Goal: Understand site structure: Grasp the organization and layout of the website

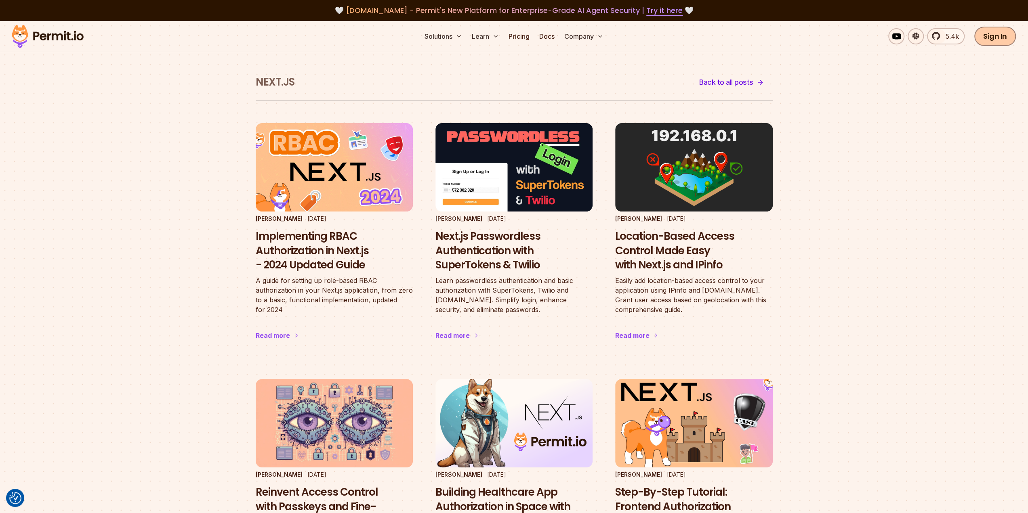
click at [1006, 38] on link "Sign In" at bounding box center [995, 36] width 42 height 19
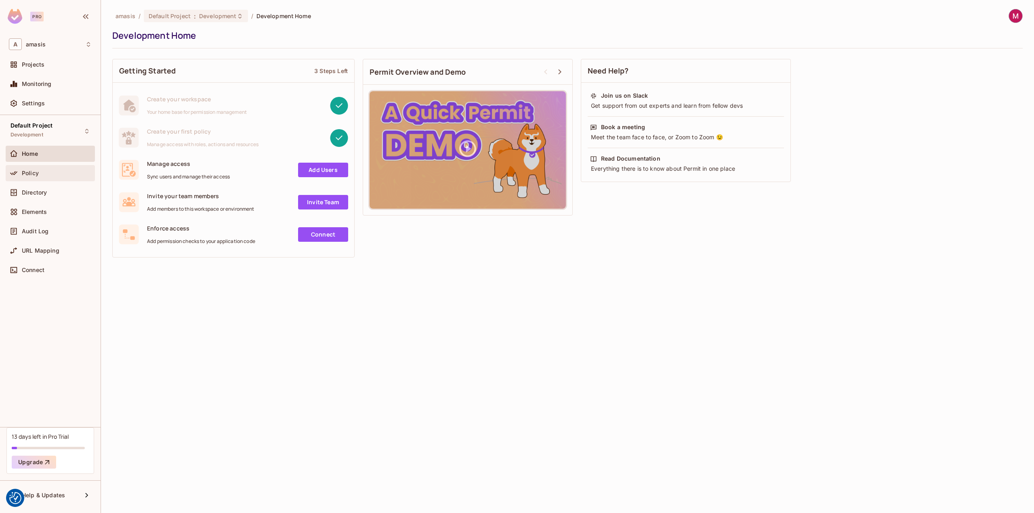
click at [36, 176] on div "Policy" at bounding box center [50, 173] width 83 height 10
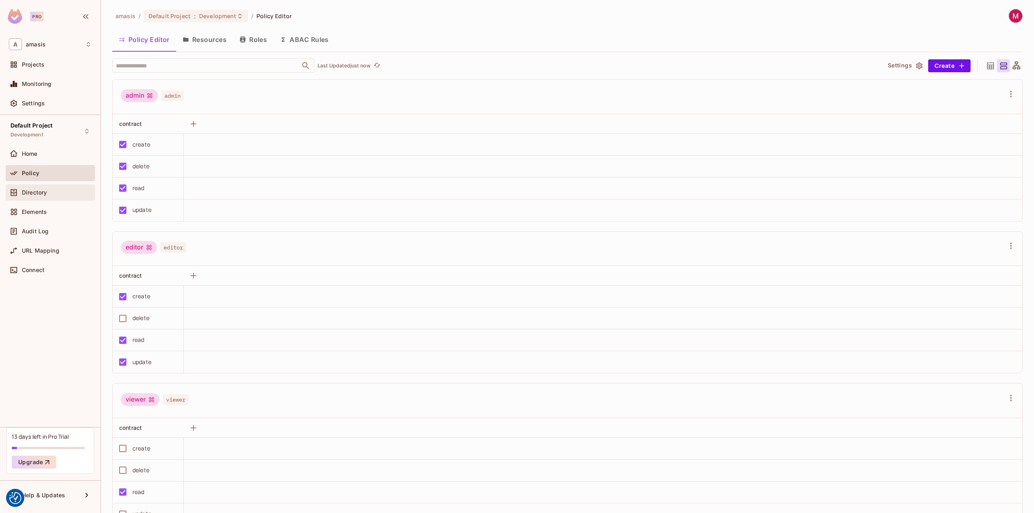
click at [28, 194] on span "Directory" at bounding box center [34, 192] width 25 height 6
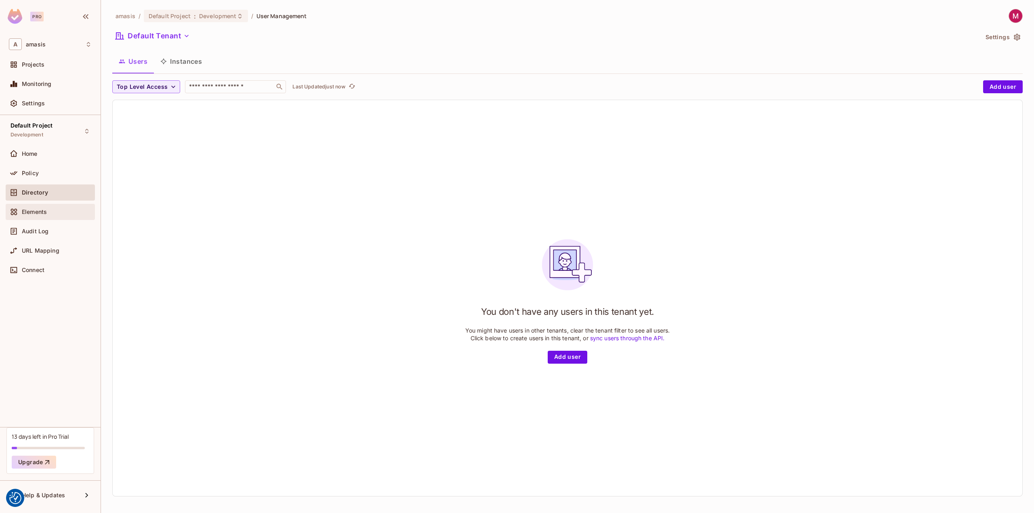
click at [33, 213] on span "Elements" at bounding box center [34, 212] width 25 height 6
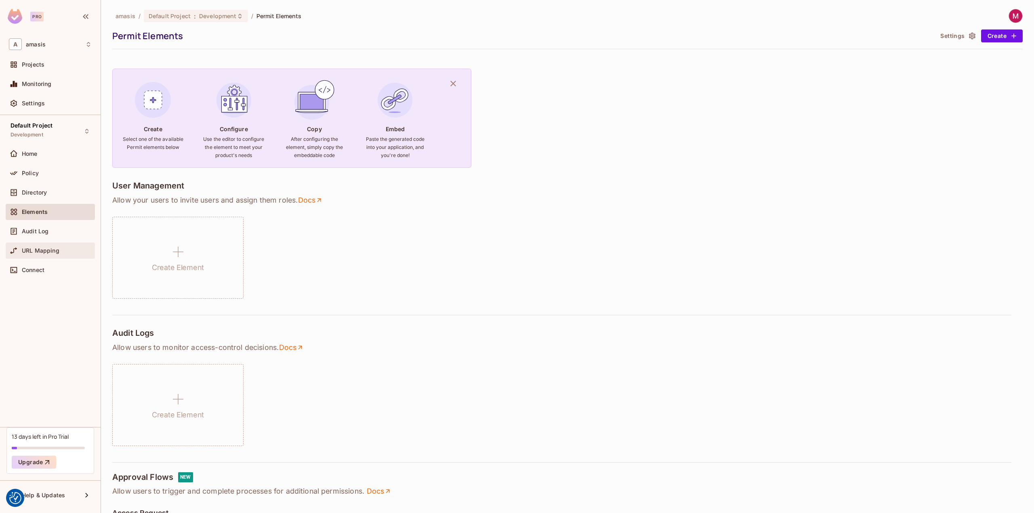
click at [32, 248] on span "URL Mapping" at bounding box center [41, 251] width 38 height 6
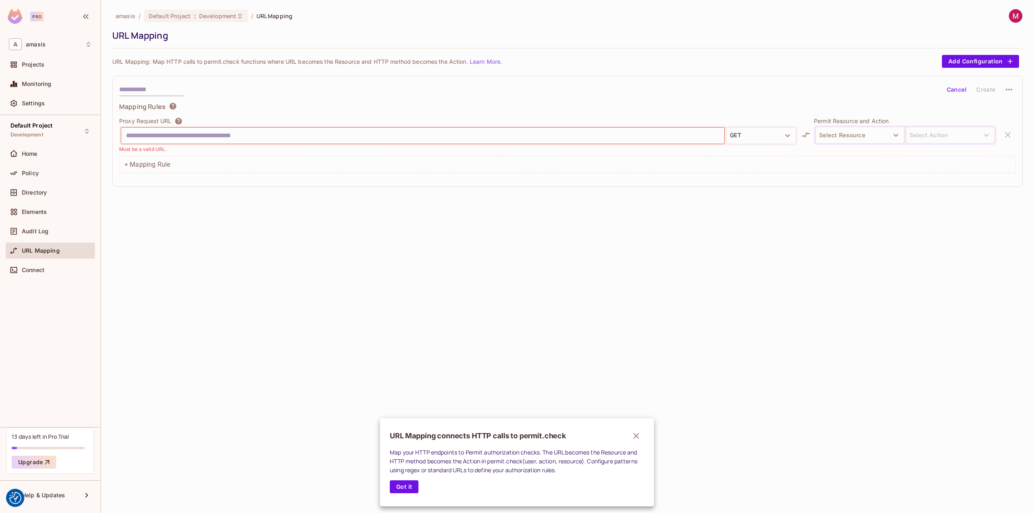
click at [32, 170] on div at bounding box center [517, 256] width 1034 height 513
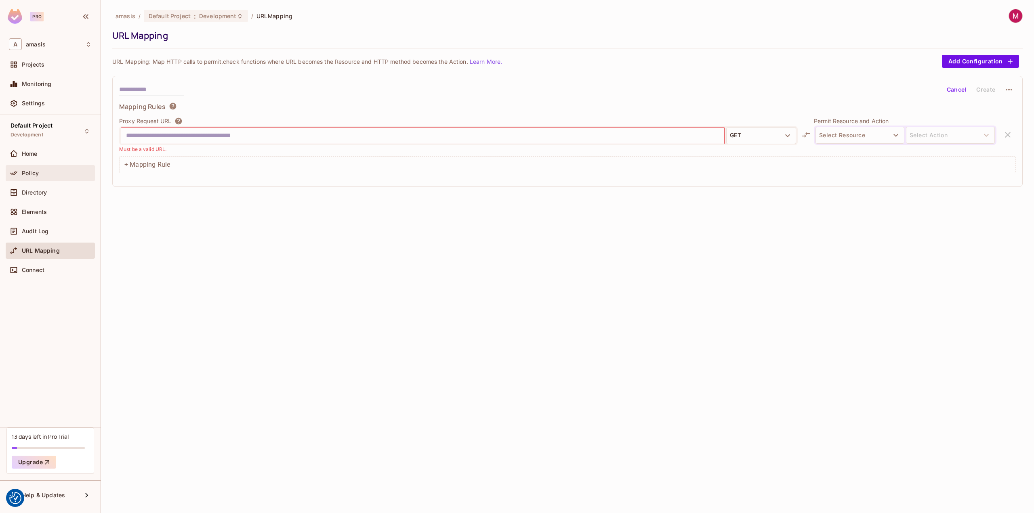
click at [33, 170] on span "Policy" at bounding box center [30, 173] width 17 height 6
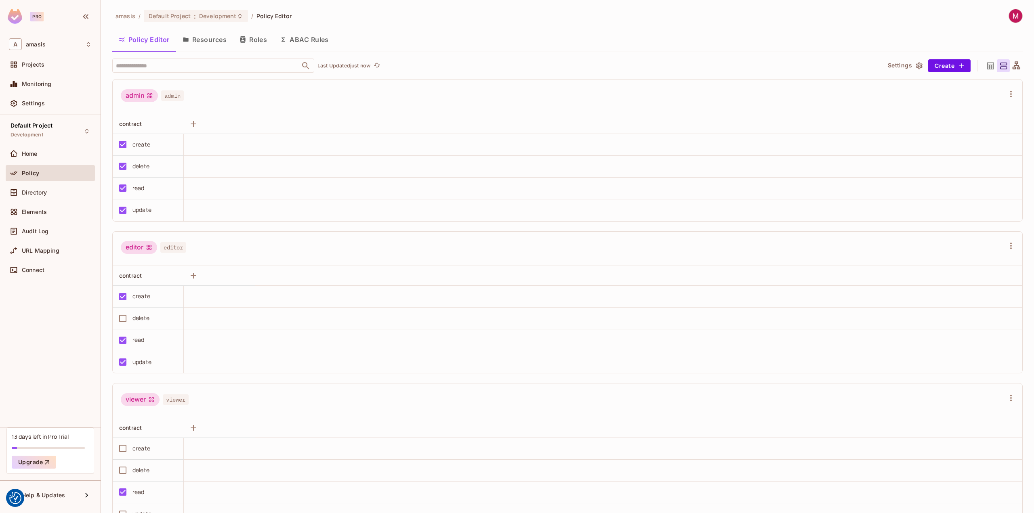
click at [207, 40] on button "Resources" at bounding box center [204, 39] width 57 height 20
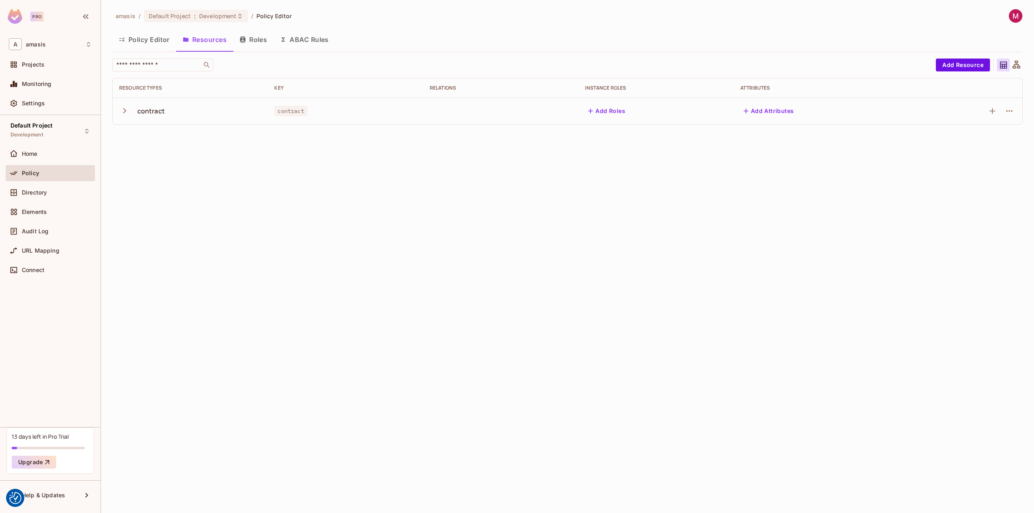
click at [256, 40] on button "Roles" at bounding box center [253, 39] width 40 height 20
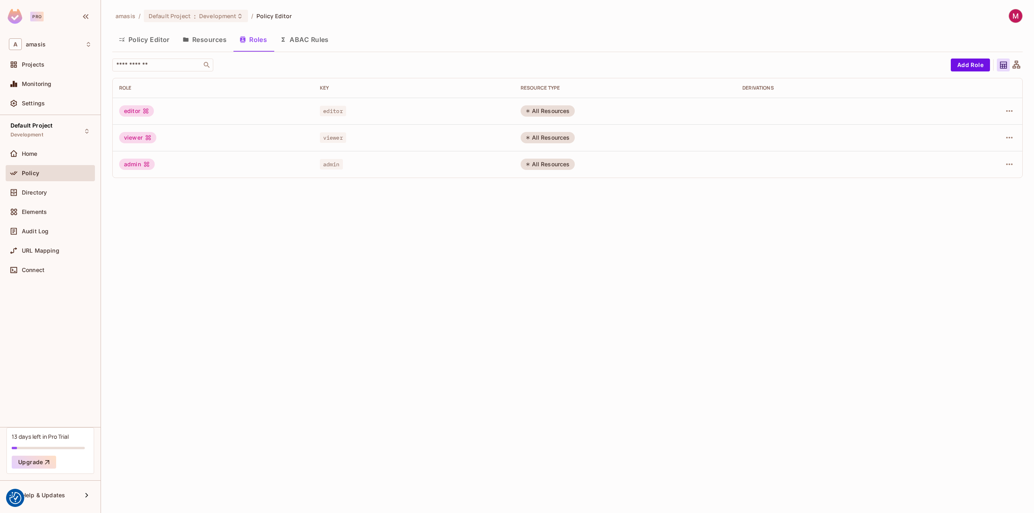
click at [298, 38] on button "ABAC Rules" at bounding box center [304, 39] width 62 height 20
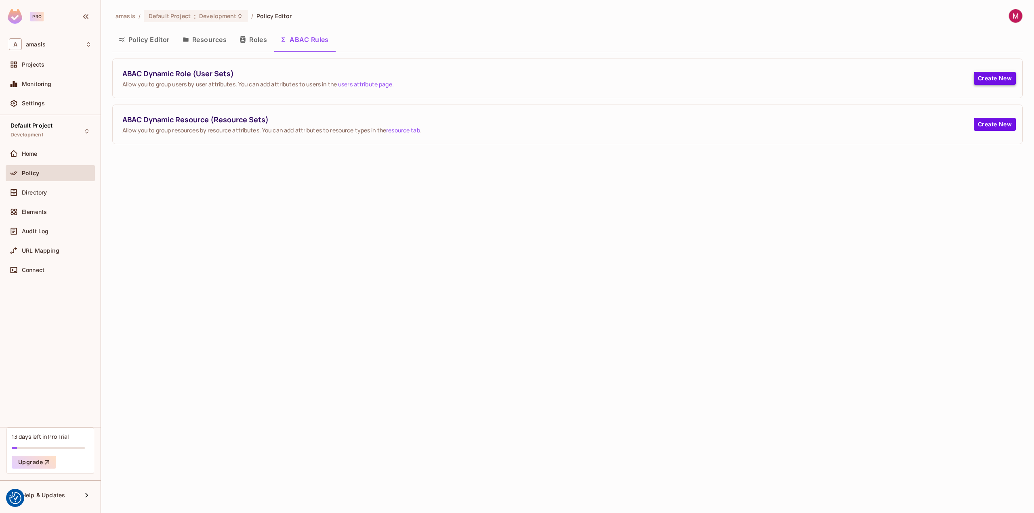
click at [1001, 76] on button "Create New" at bounding box center [995, 78] width 42 height 13
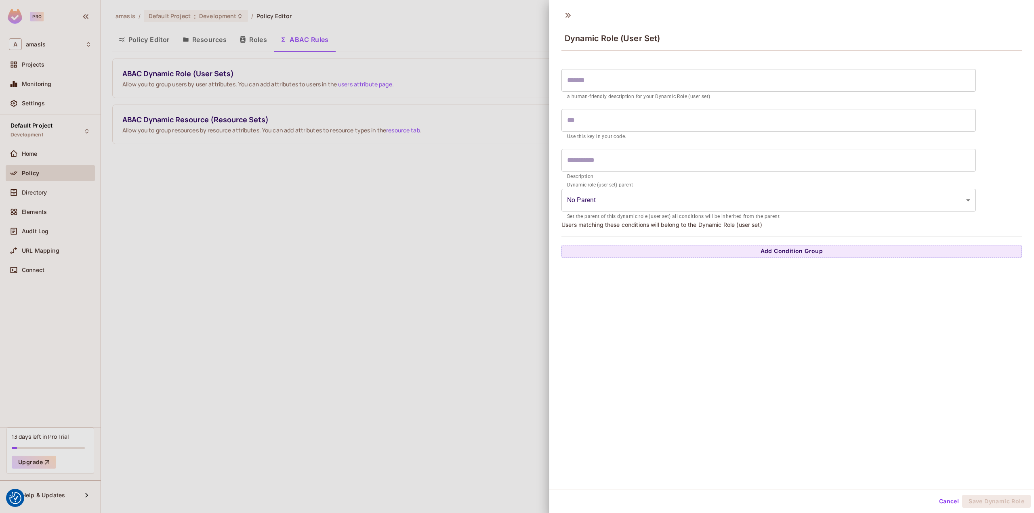
drag, startPoint x: 470, startPoint y: 214, endPoint x: 476, endPoint y: 210, distance: 7.5
click at [471, 214] on div at bounding box center [517, 256] width 1034 height 513
